Goal: Check status: Check status

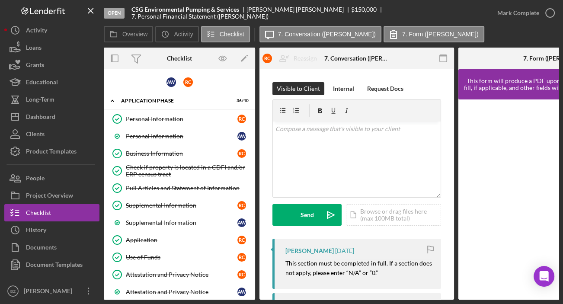
scroll to position [236, 0]
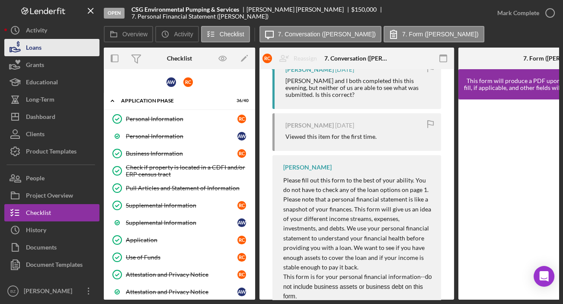
click at [63, 51] on button "Loans" at bounding box center [51, 47] width 95 height 17
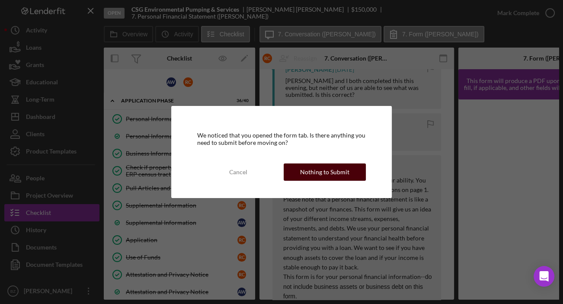
click at [350, 175] on button "Nothing to Submit" at bounding box center [325, 171] width 82 height 17
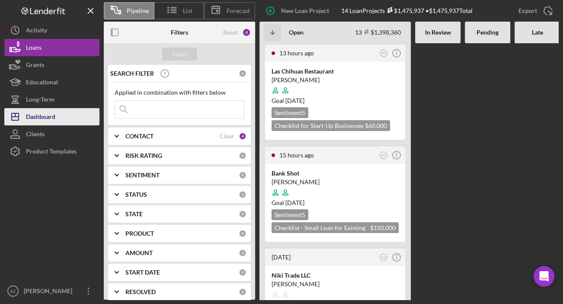
click at [45, 118] on div "Dashboard" at bounding box center [40, 117] width 29 height 19
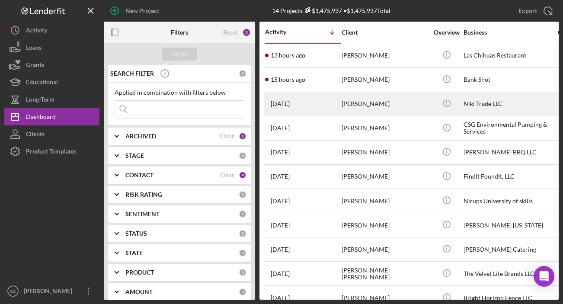
click at [376, 103] on div "[PERSON_NAME]" at bounding box center [385, 104] width 86 height 23
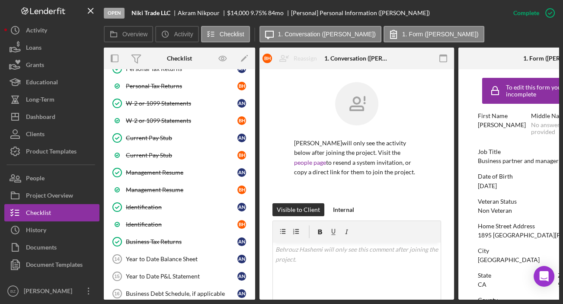
scroll to position [196, 0]
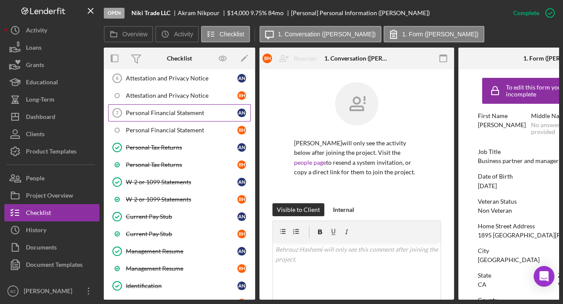
click at [173, 112] on div "Personal Financial Statement" at bounding box center [182, 112] width 112 height 7
